Goal: Task Accomplishment & Management: Use online tool/utility

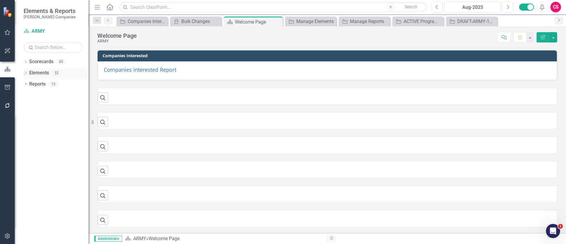
click at [27, 73] on icon "Dropdown" at bounding box center [26, 73] width 4 height 3
click at [27, 97] on div "Dropdown Objective Objectives 1 Command Control and Communications Tactical Eng…" at bounding box center [56, 101] width 65 height 45
click at [27, 96] on icon "Dropdown" at bounding box center [29, 95] width 4 height 3
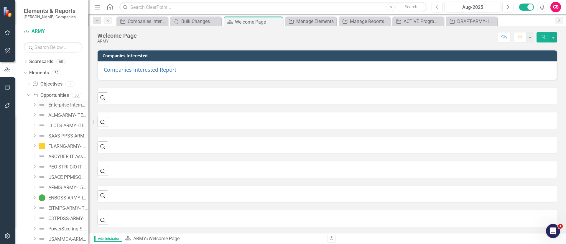
click at [51, 105] on div "Enterprise Internment Services System ([PERSON_NAME]) Operations and Management…" at bounding box center [68, 104] width 40 height 5
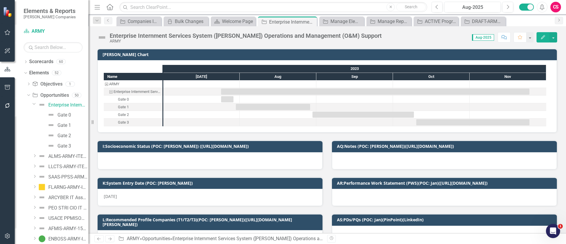
click at [538, 35] on button "Edit" at bounding box center [543, 37] width 13 height 10
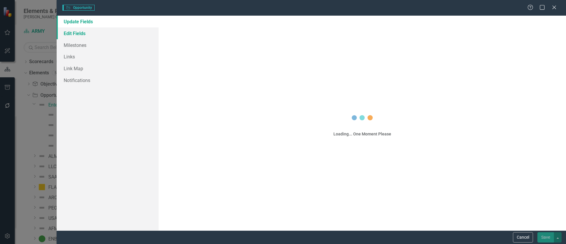
click at [104, 32] on div "Opportunity Opportunity Help Maximize Close Update Fields Edit Fields Milestone…" at bounding box center [283, 122] width 566 height 244
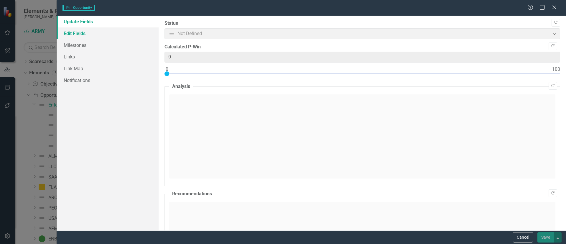
click at [100, 30] on link "Edit Fields" at bounding box center [108, 33] width 102 height 12
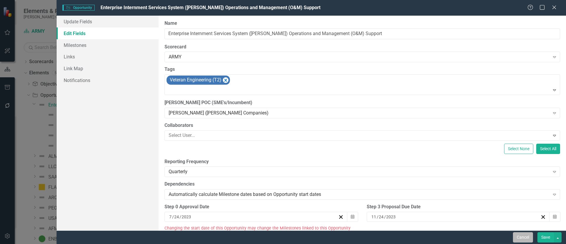
click at [527, 234] on button "Cancel" at bounding box center [523, 237] width 20 height 10
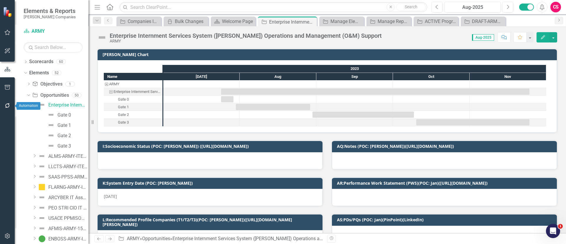
click at [8, 109] on button "button" at bounding box center [7, 106] width 13 height 12
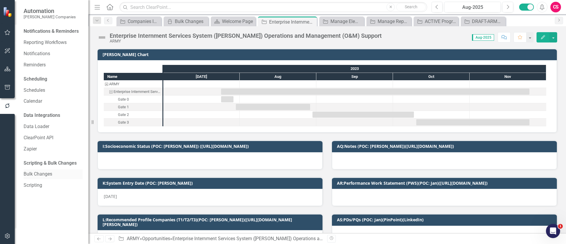
click at [36, 176] on link "Bulk Changes" at bounding box center [53, 174] width 59 height 7
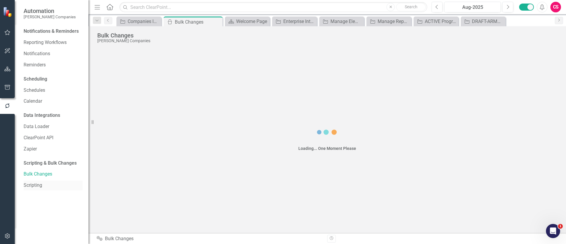
click at [32, 185] on link "Scripting" at bounding box center [53, 185] width 59 height 7
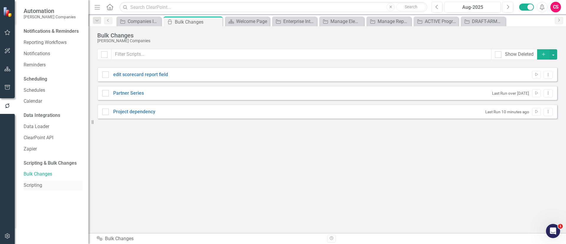
checkbox input "false"
